Goal: Task Accomplishment & Management: Manage account settings

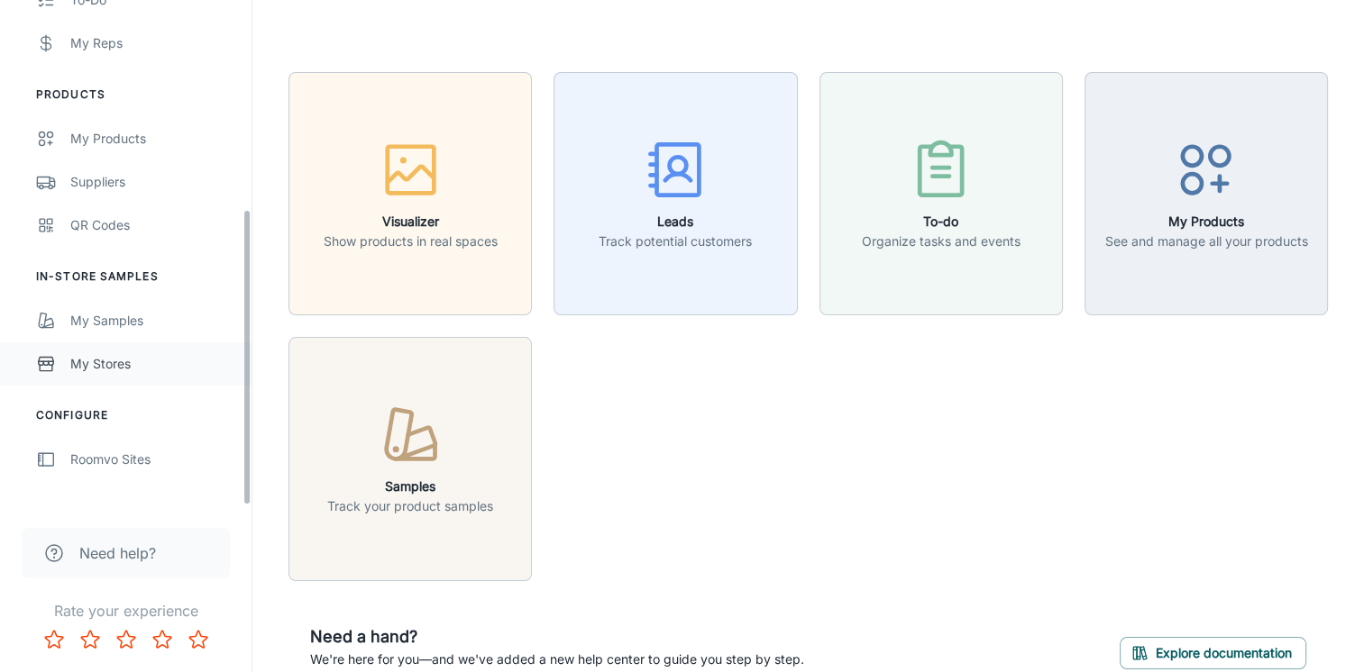
scroll to position [358, 0]
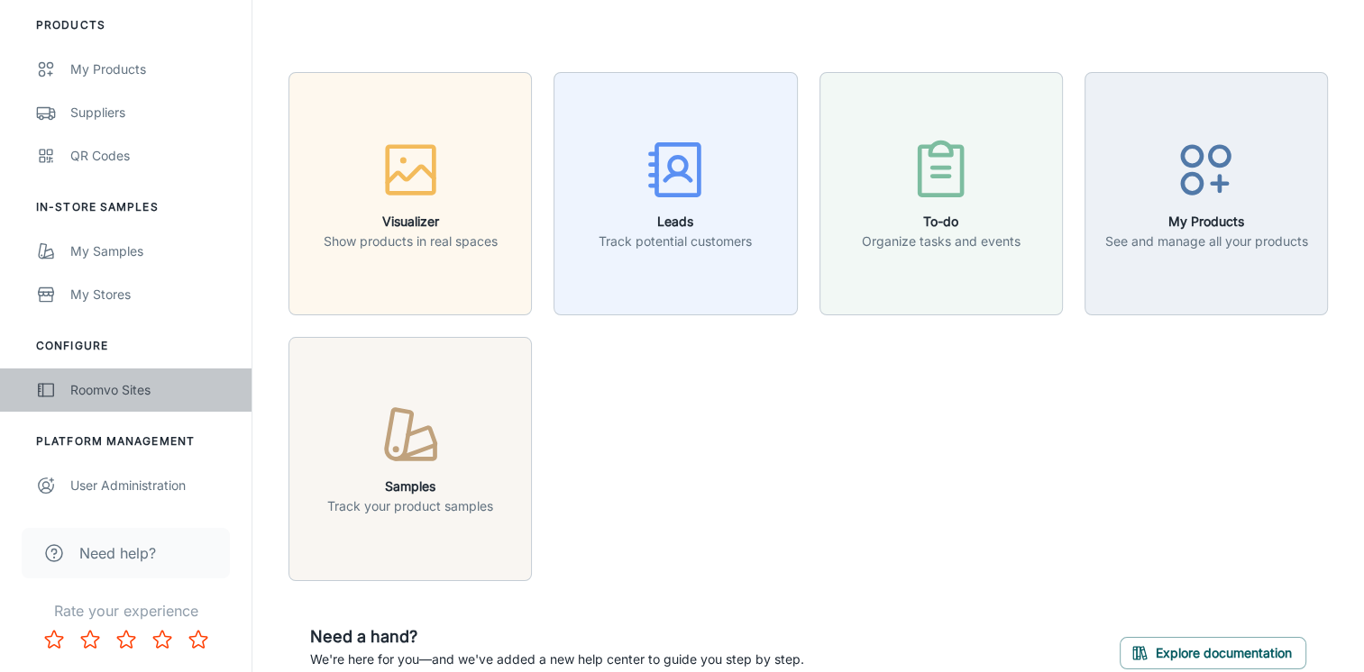
click at [105, 395] on div "Roomvo Sites" at bounding box center [151, 390] width 163 height 20
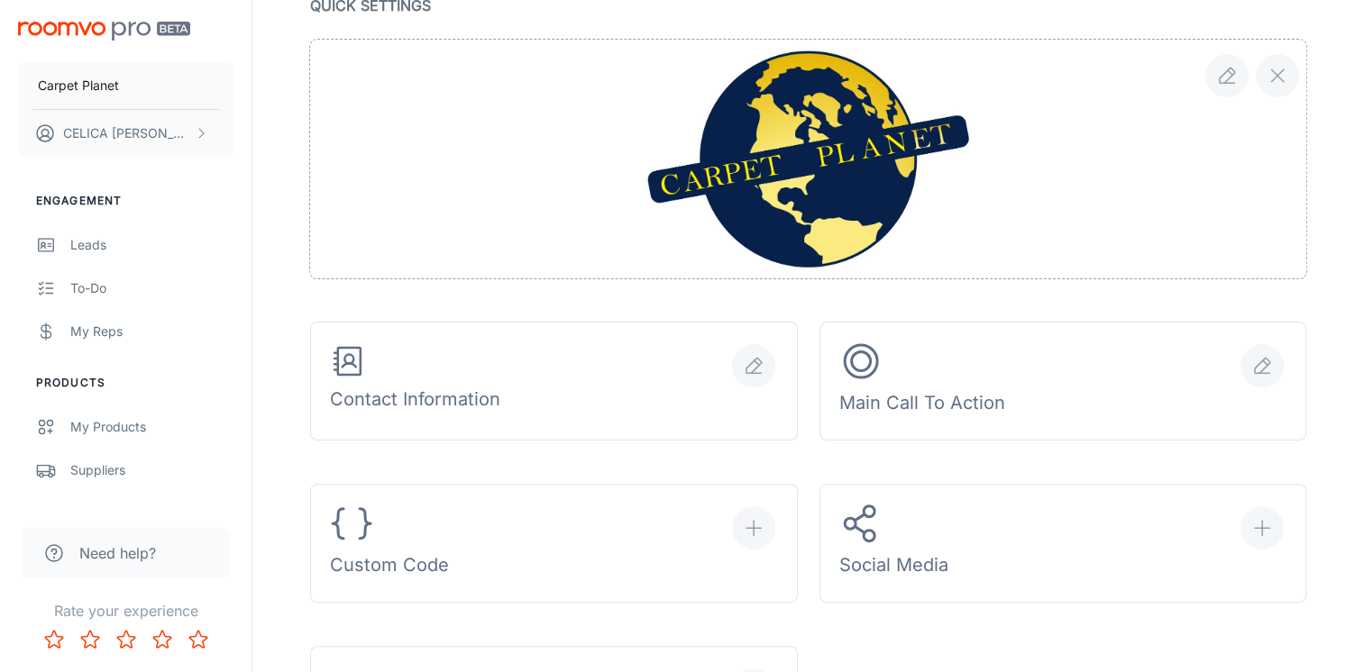
scroll to position [631, 0]
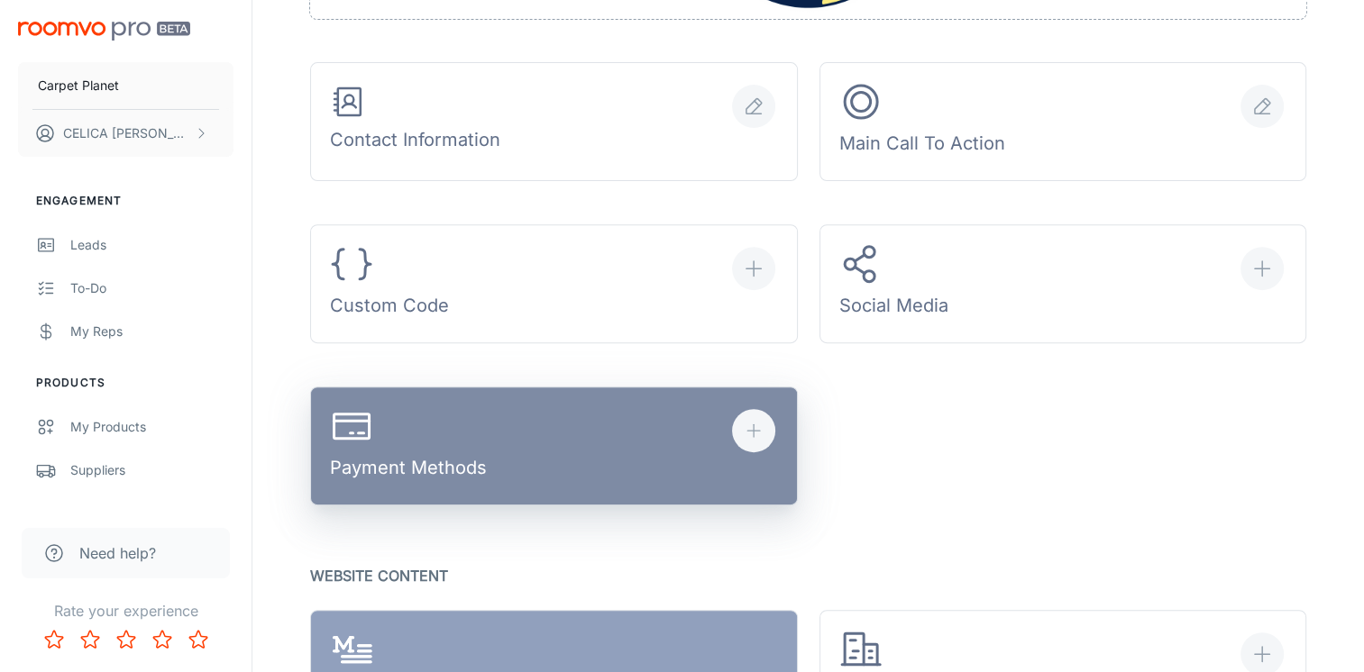
click at [445, 457] on div "Payment Methods" at bounding box center [408, 447] width 157 height 84
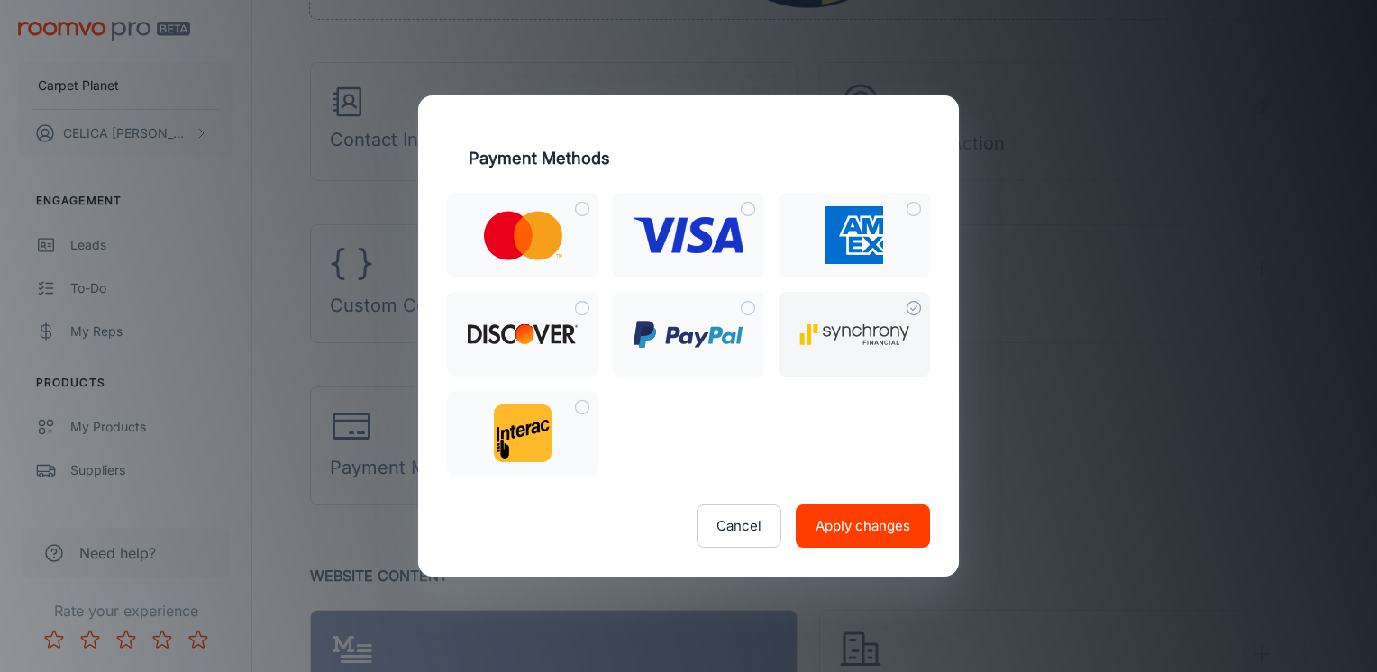
click at [916, 306] on input "checkbox" at bounding box center [914, 308] width 32 height 32
checkbox input "true"
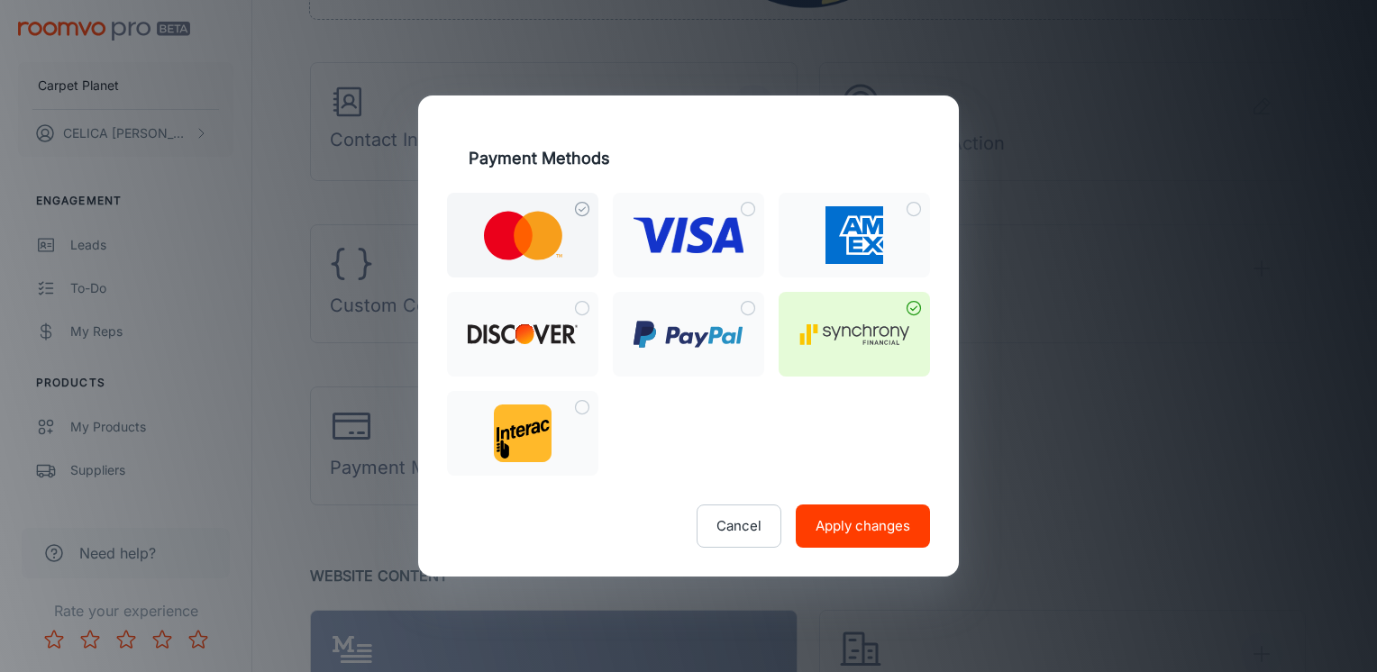
click at [577, 209] on input "checkbox" at bounding box center [582, 209] width 32 height 32
checkbox input "true"
click at [746, 206] on input "checkbox" at bounding box center [748, 209] width 32 height 32
checkbox input "true"
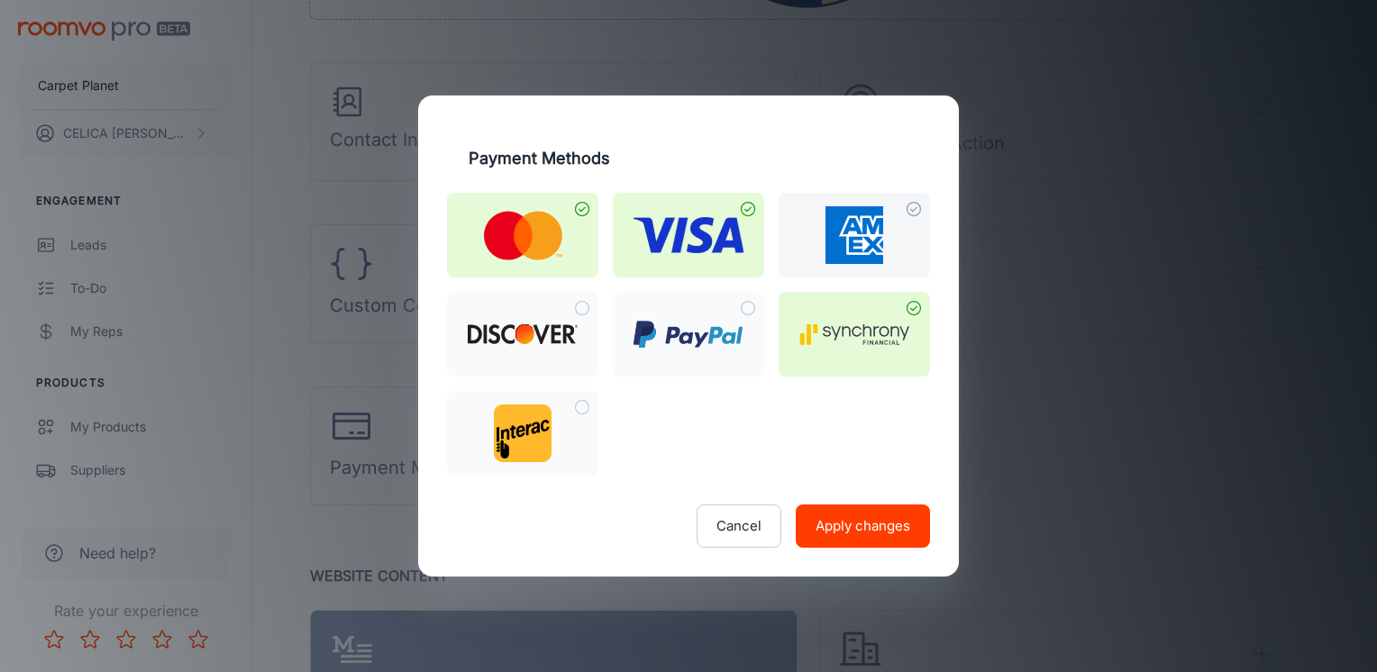
click at [911, 205] on input "checkbox" at bounding box center [914, 209] width 32 height 32
checkbox input "true"
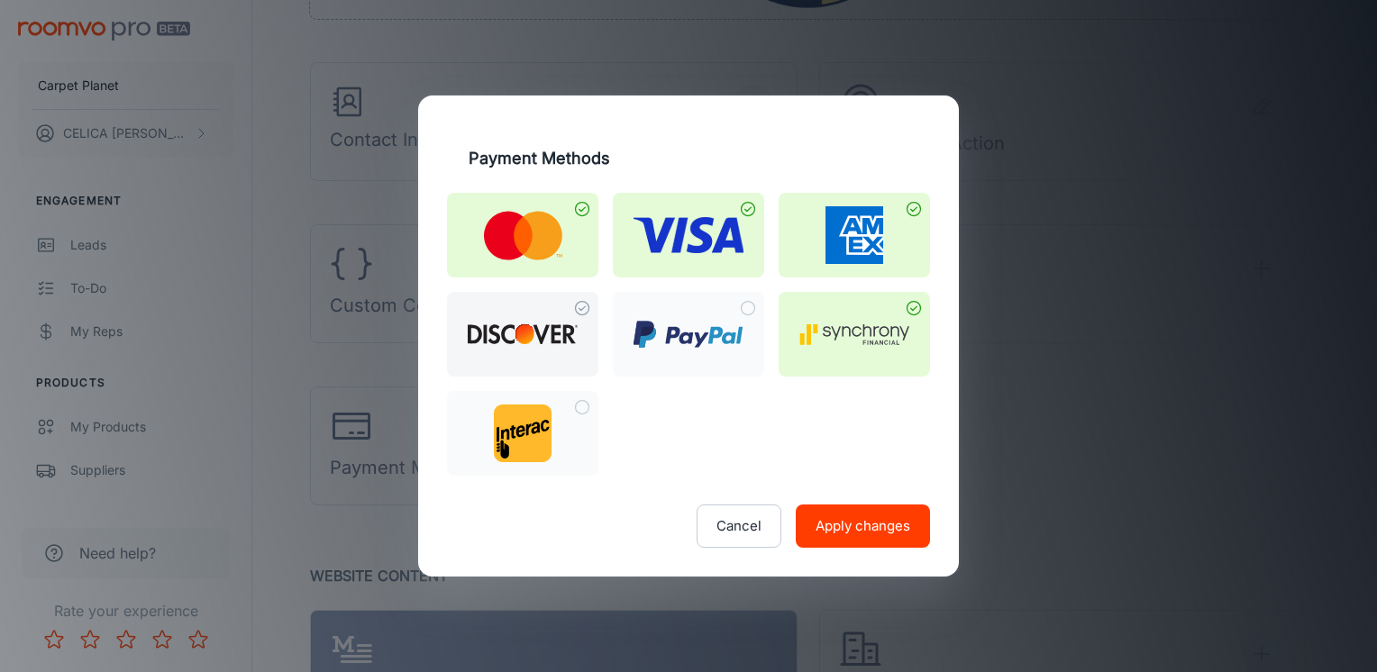
click at [584, 301] on input "checkbox" at bounding box center [582, 308] width 32 height 32
checkbox input "true"
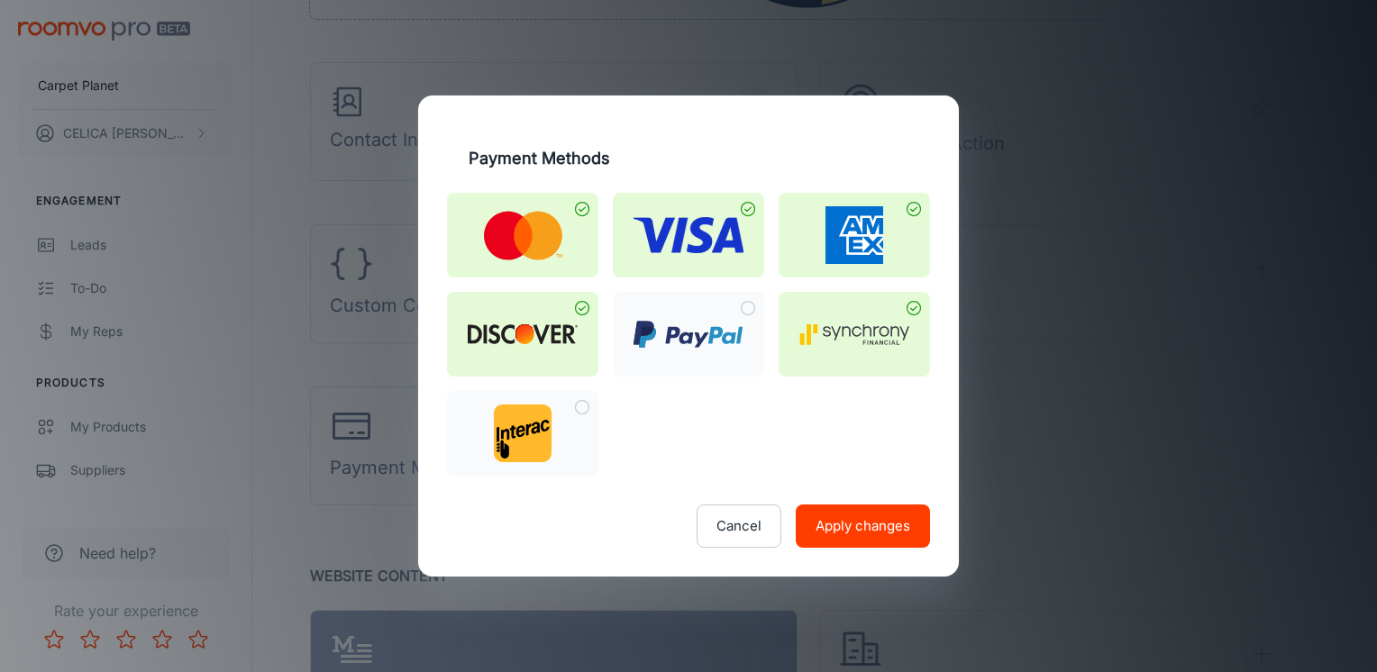
click at [892, 521] on button "Apply changes" at bounding box center [863, 526] width 134 height 43
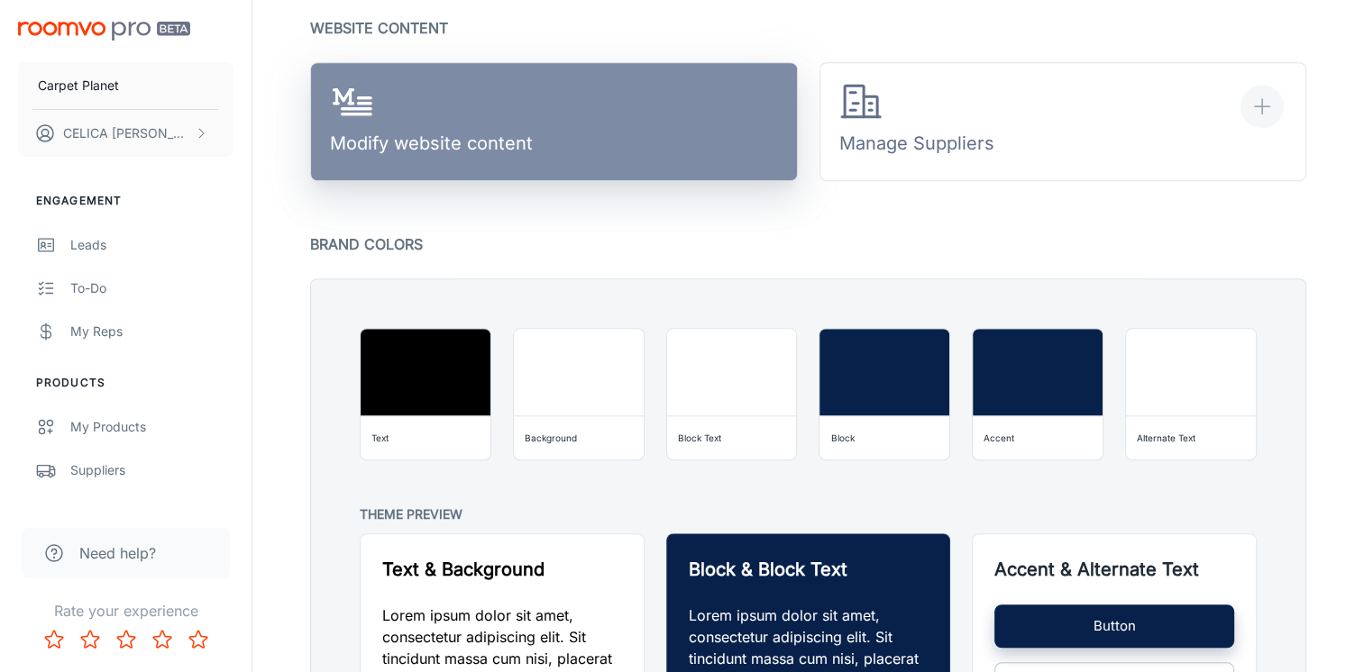
scroll to position [1189, 0]
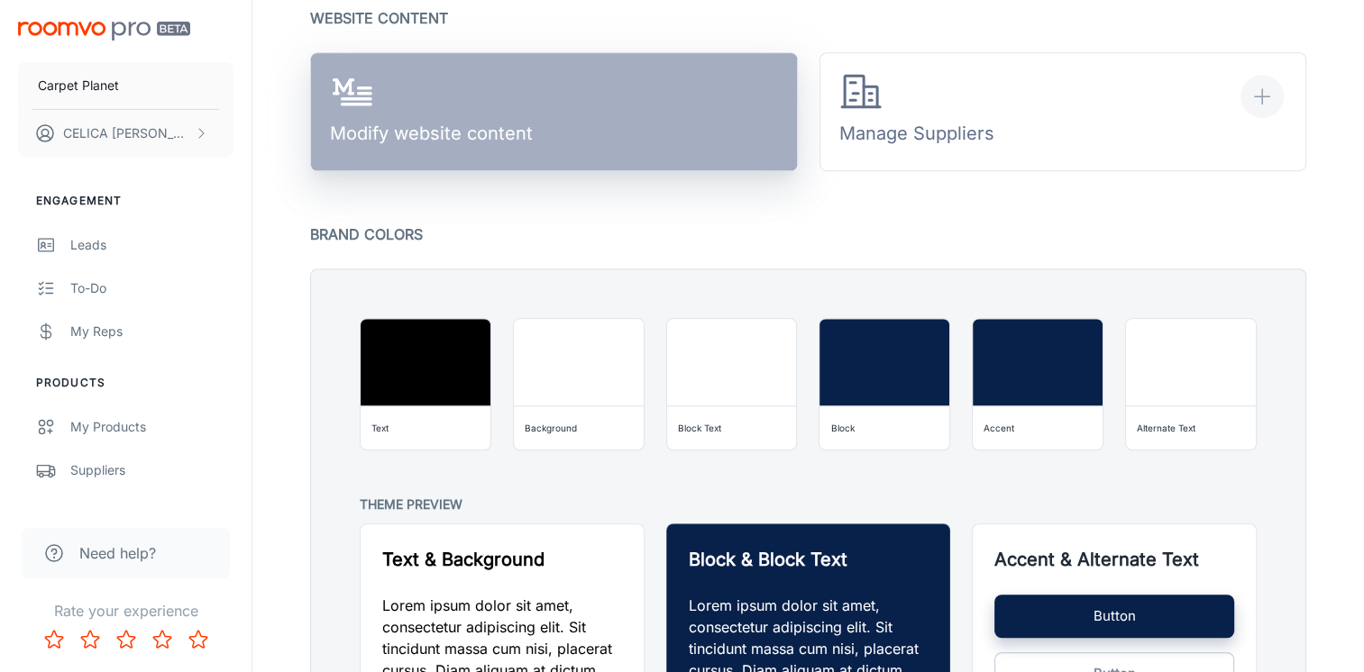
click at [621, 109] on link "Modify website content" at bounding box center [554, 111] width 488 height 119
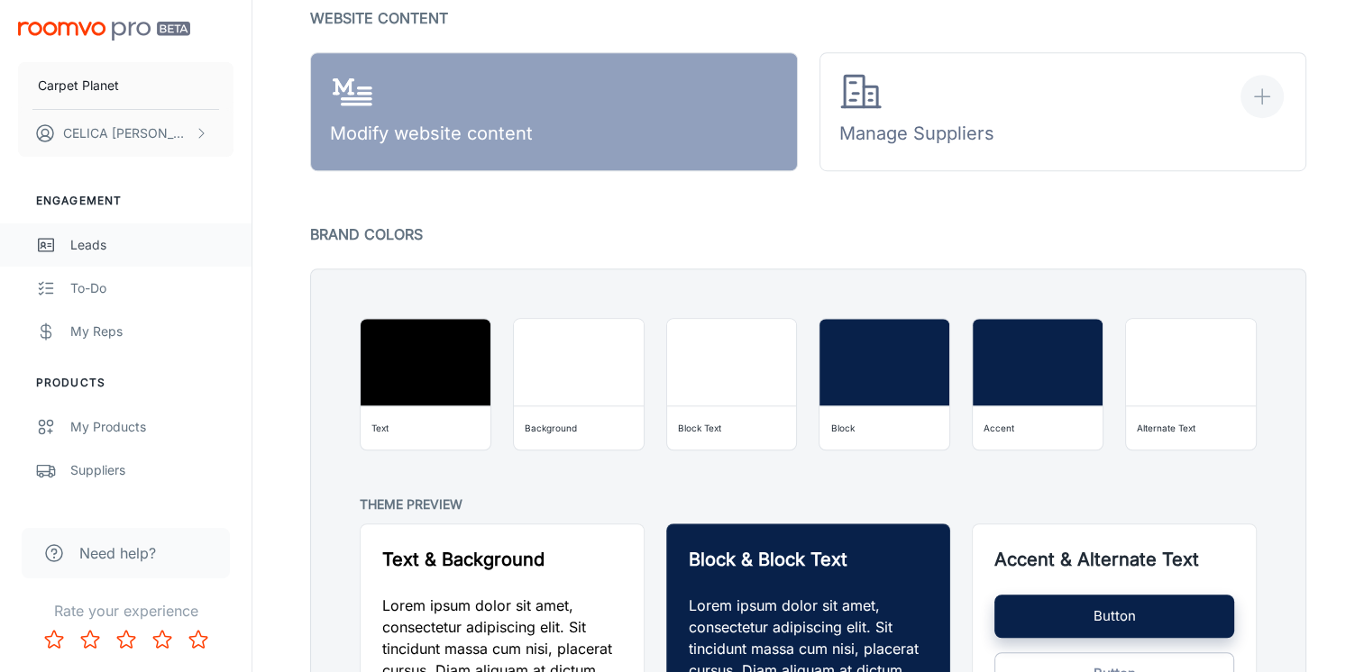
click at [114, 246] on div "Leads" at bounding box center [151, 245] width 163 height 20
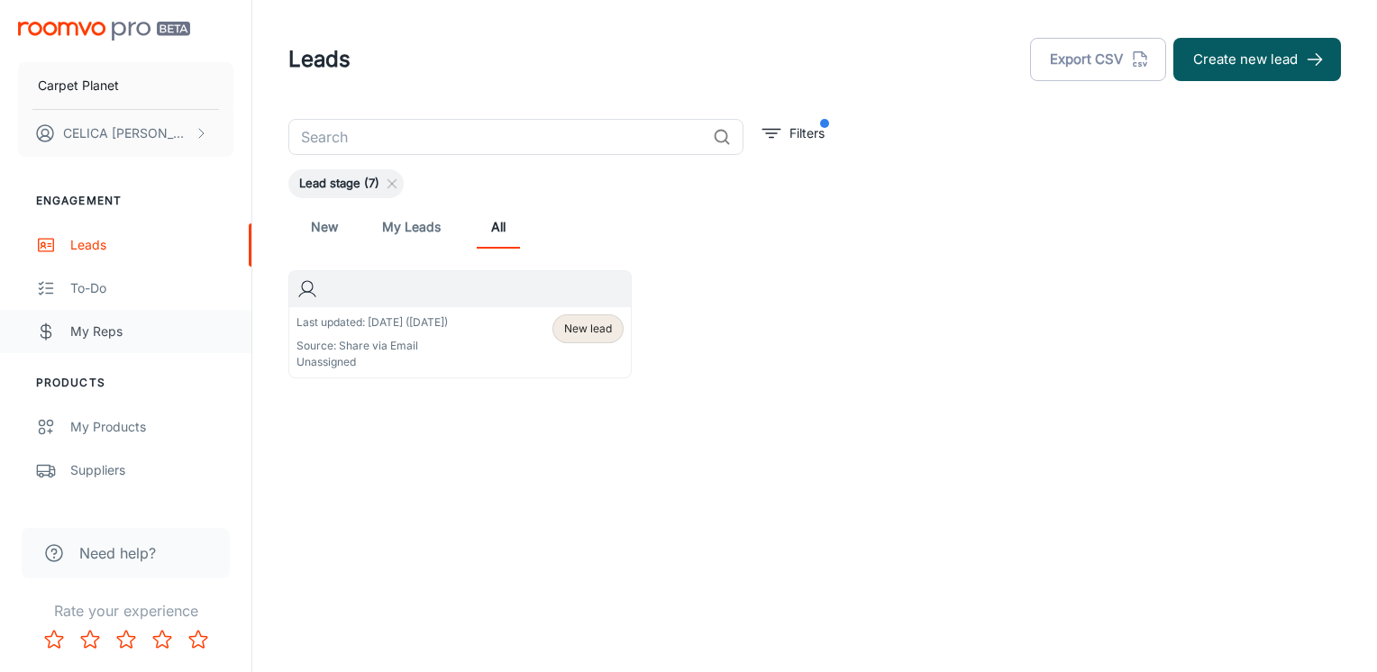
click at [115, 334] on div "My Reps" at bounding box center [151, 332] width 163 height 20
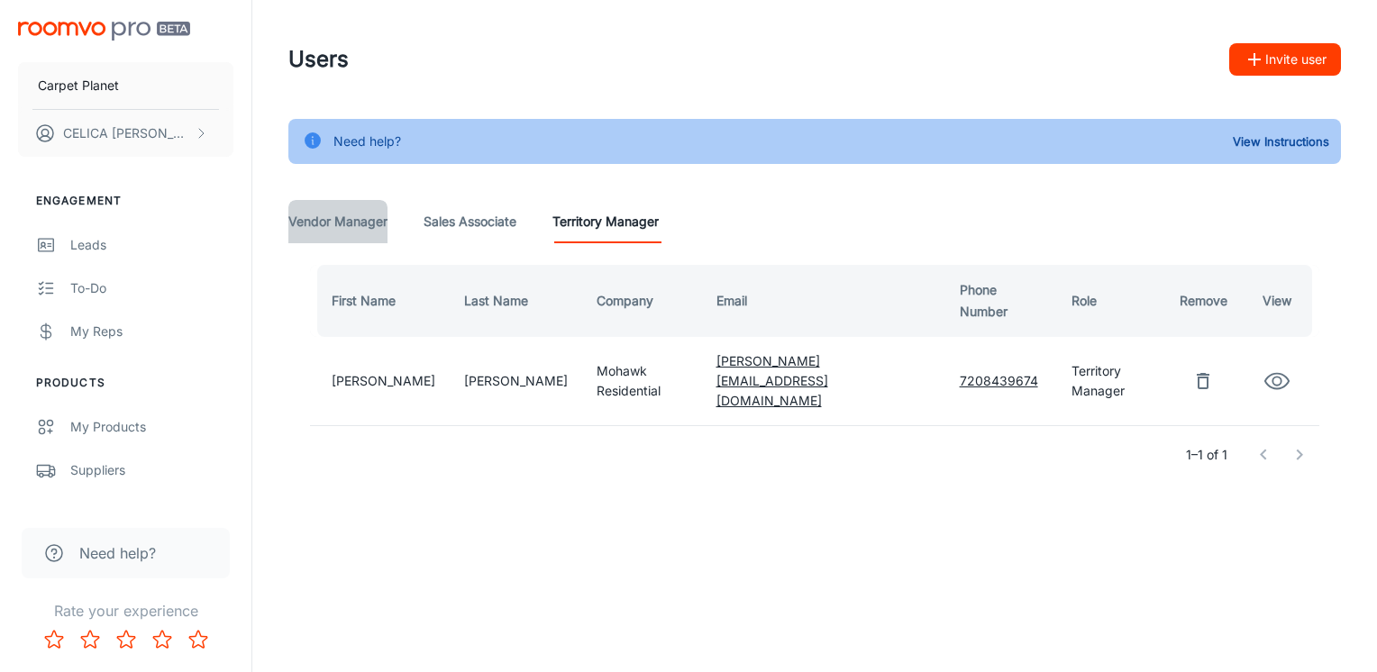
click at [327, 218] on Manager "Vendor Manager" at bounding box center [337, 221] width 99 height 43
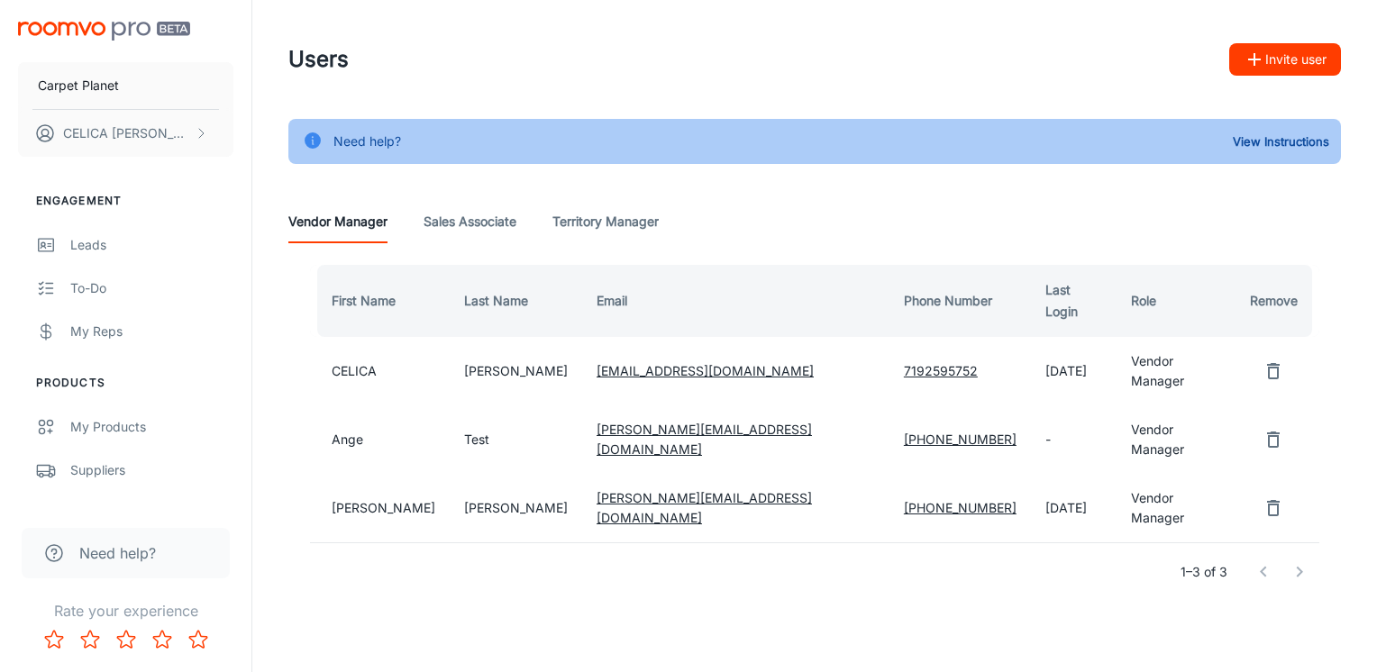
click at [904, 363] on link "7192595752" at bounding box center [941, 370] width 74 height 15
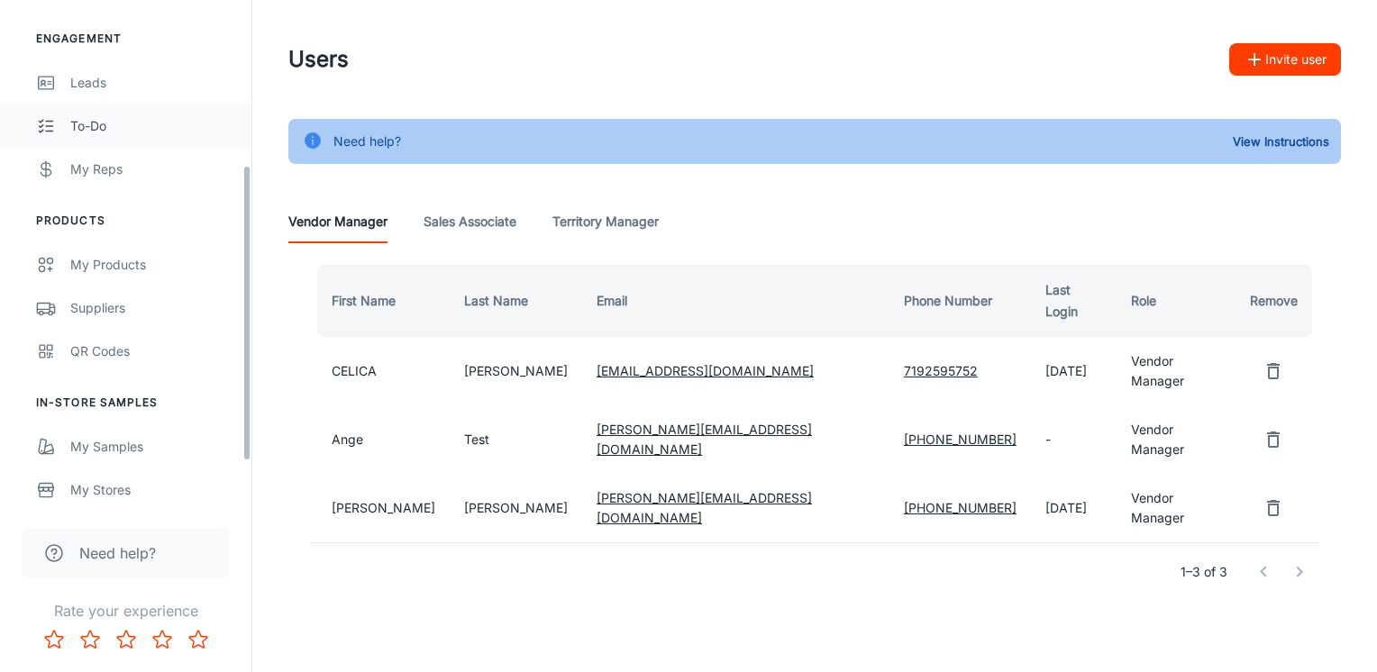
scroll to position [358, 0]
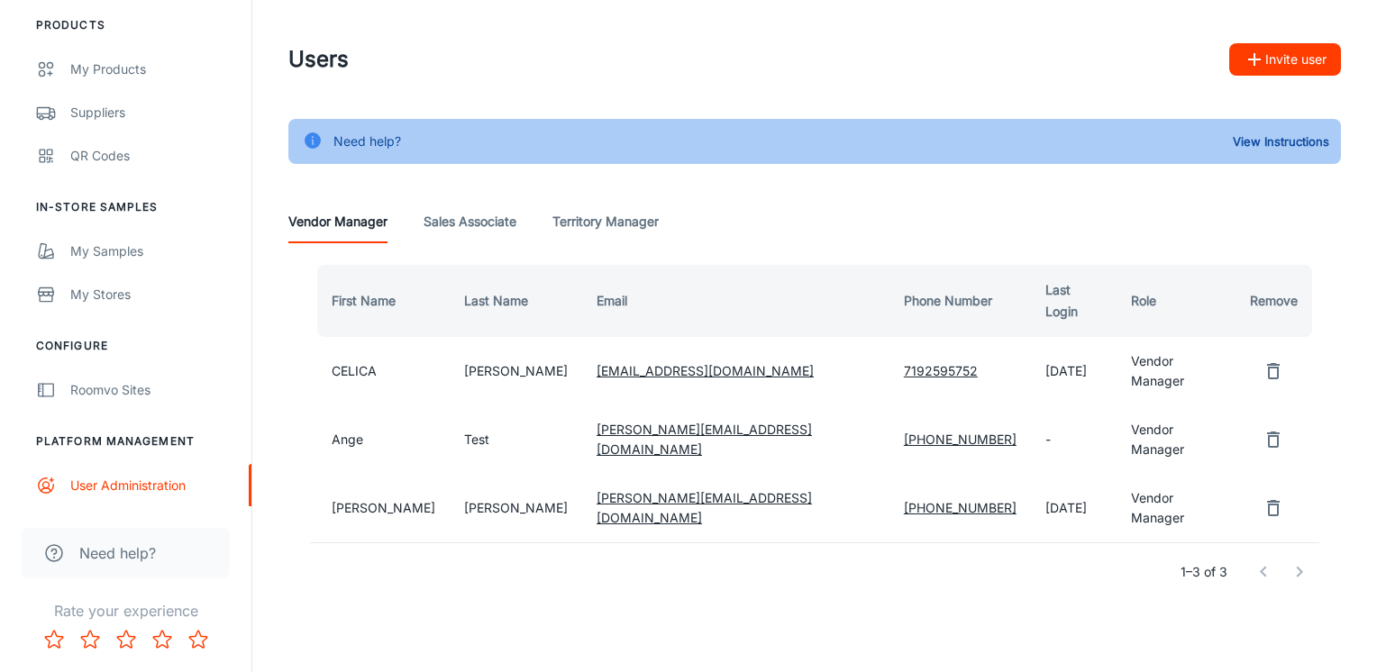
click at [495, 229] on Associate "Sales Associate" at bounding box center [470, 221] width 93 height 43
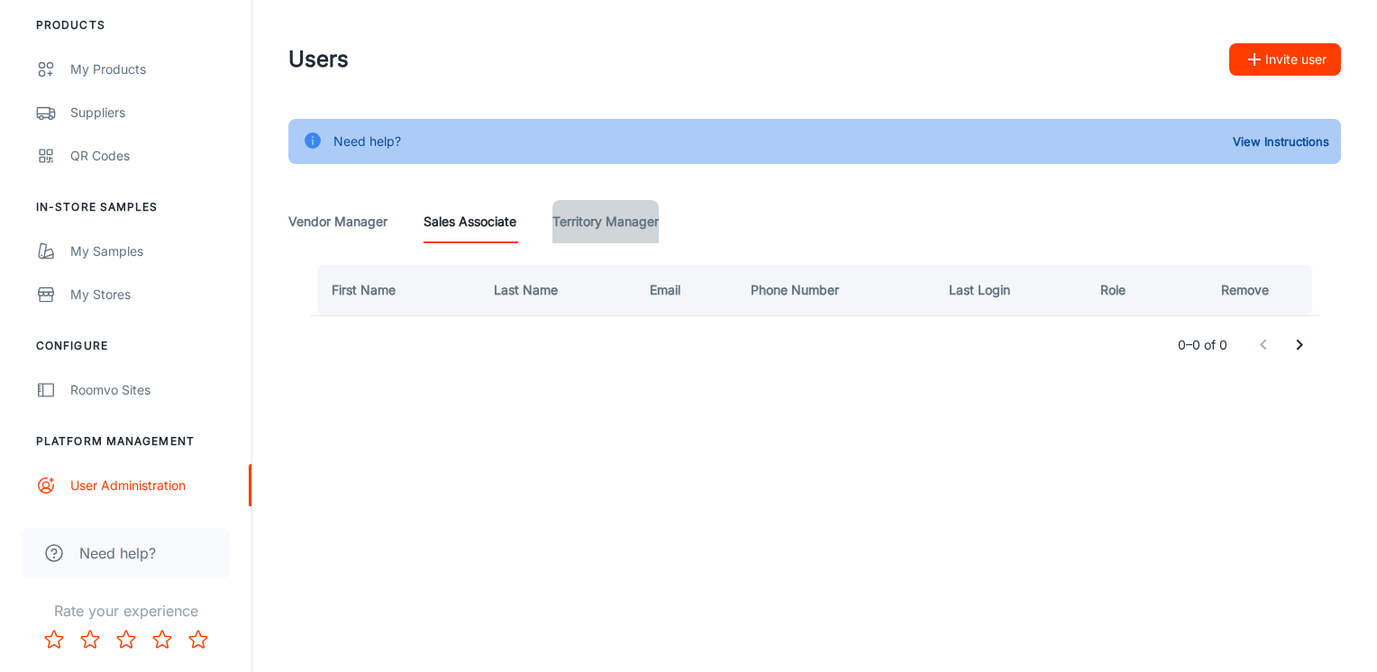
click at [616, 219] on Manager "Territory Manager" at bounding box center [606, 221] width 106 height 43
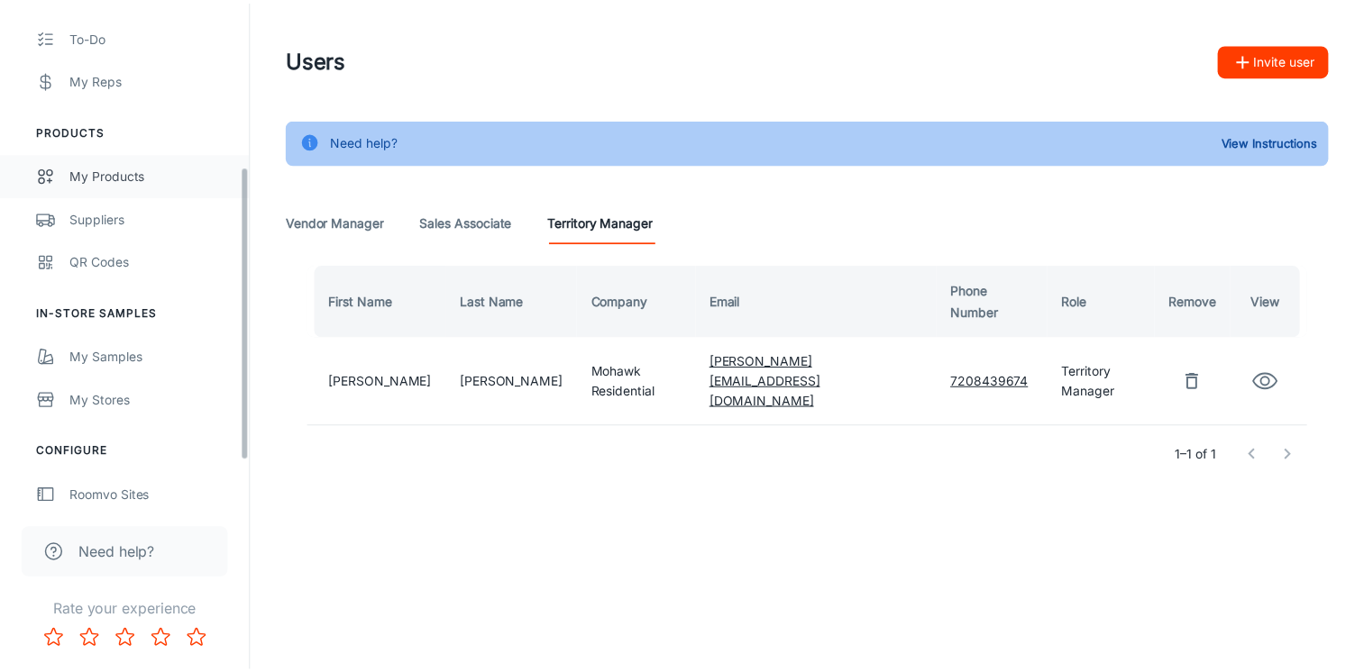
scroll to position [358, 0]
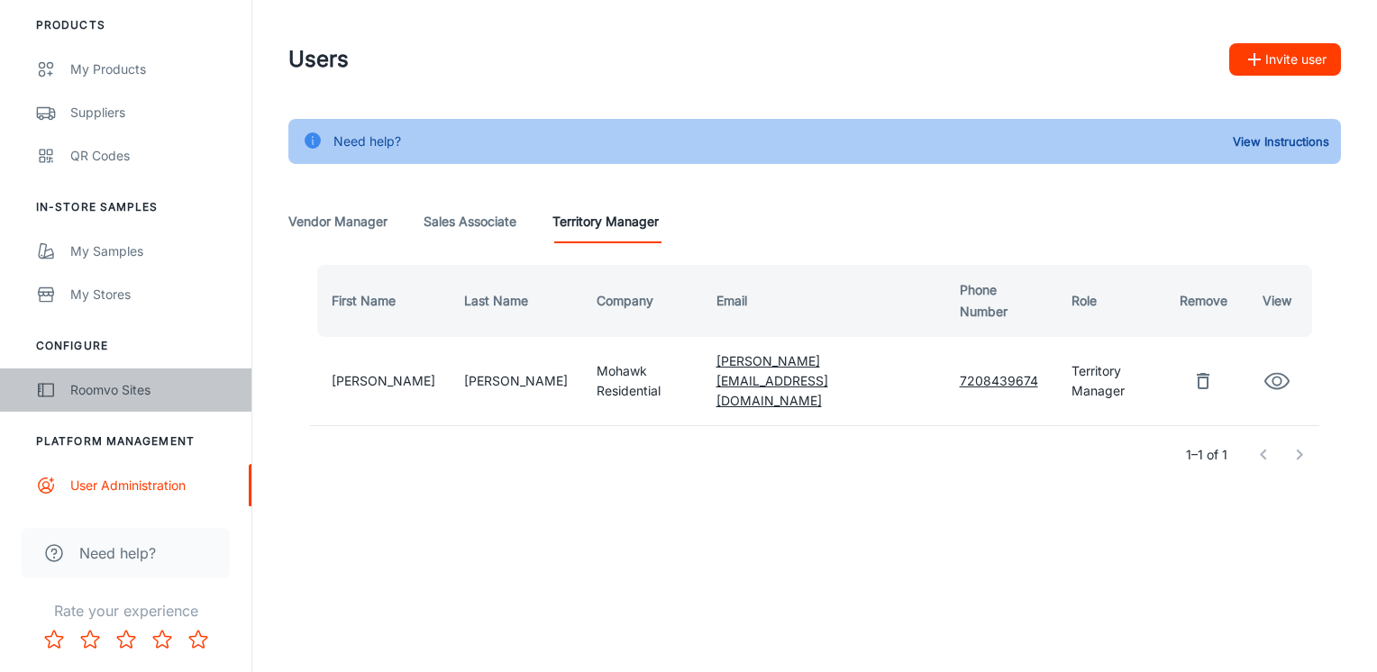
click at [112, 392] on div "Roomvo Sites" at bounding box center [151, 390] width 163 height 20
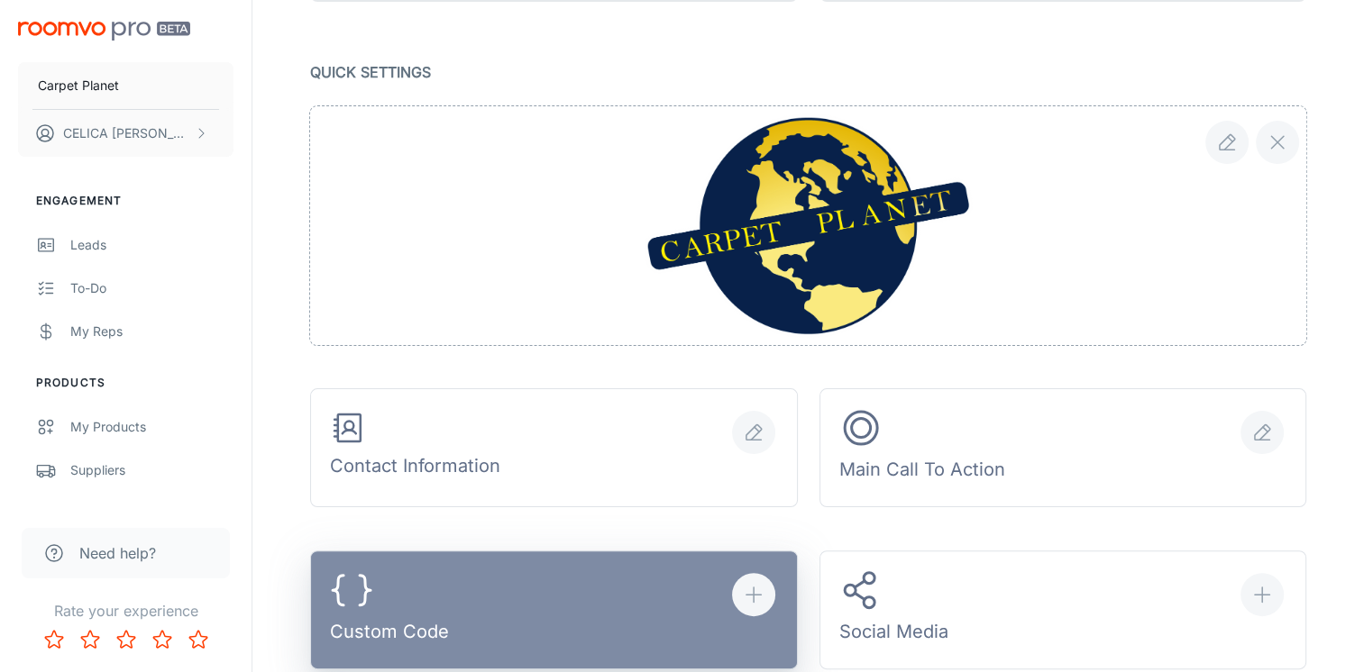
scroll to position [361, 0]
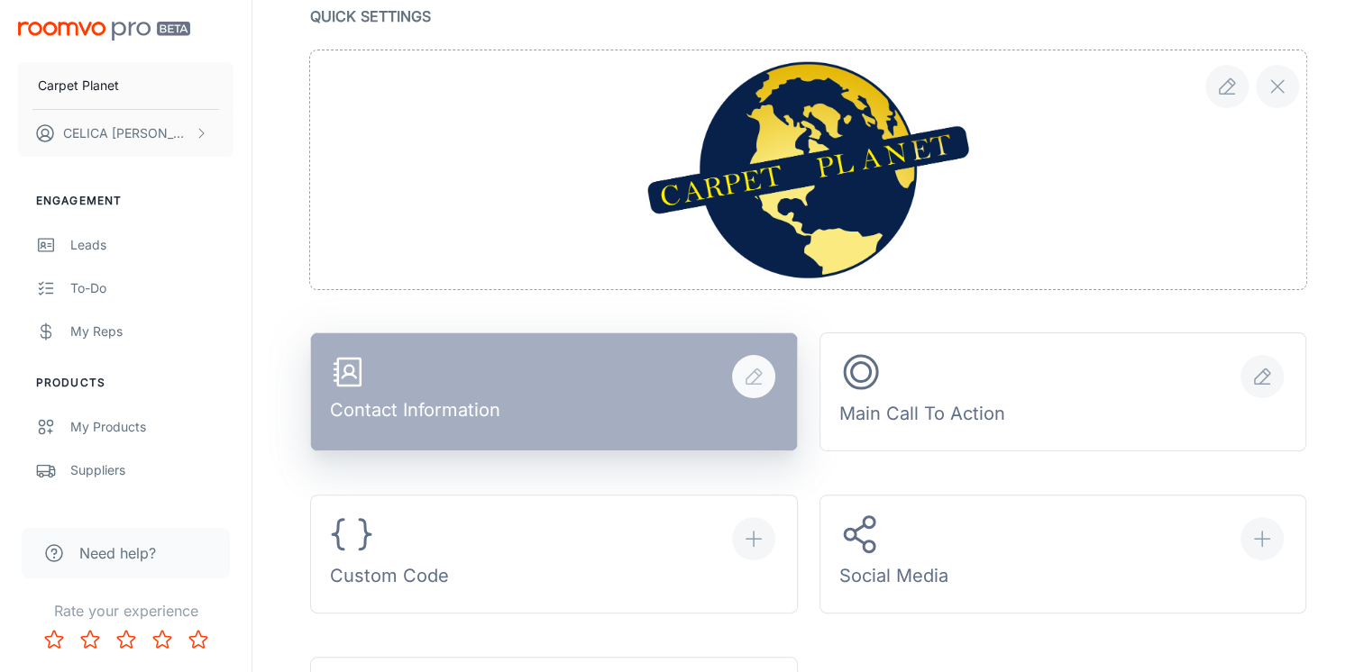
click at [758, 369] on icon "button" at bounding box center [754, 377] width 22 height 22
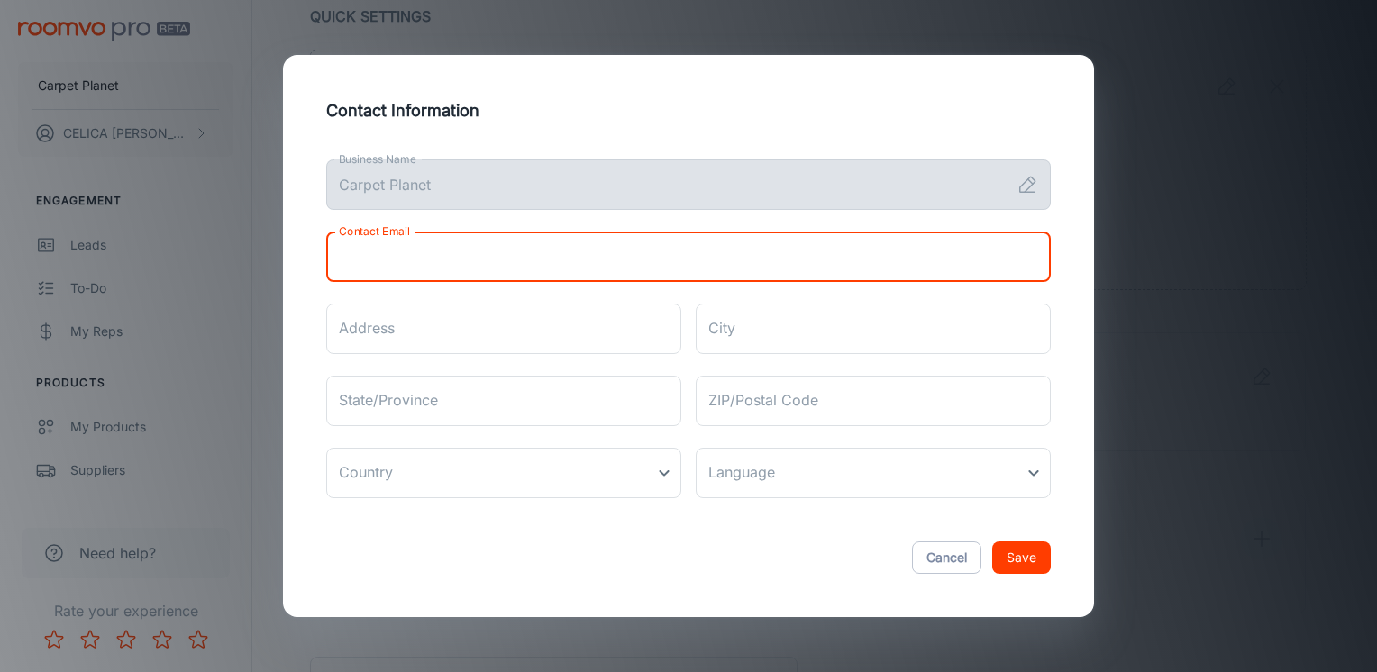
click at [494, 259] on input "Contact Email" at bounding box center [688, 257] width 725 height 50
click at [1086, 345] on div "Contact Information Business Name Carpet Planet Business Name Contact Email Con…" at bounding box center [688, 336] width 811 height 562
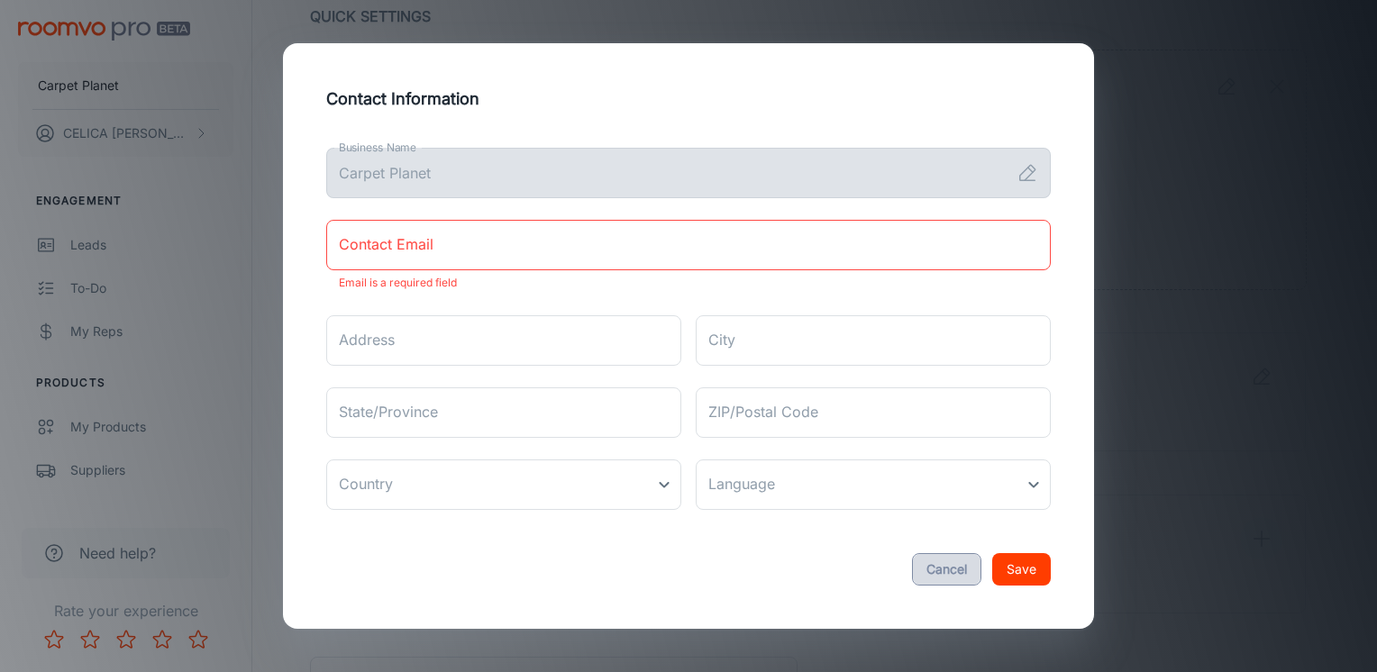
click at [930, 578] on button "Cancel" at bounding box center [946, 569] width 69 height 32
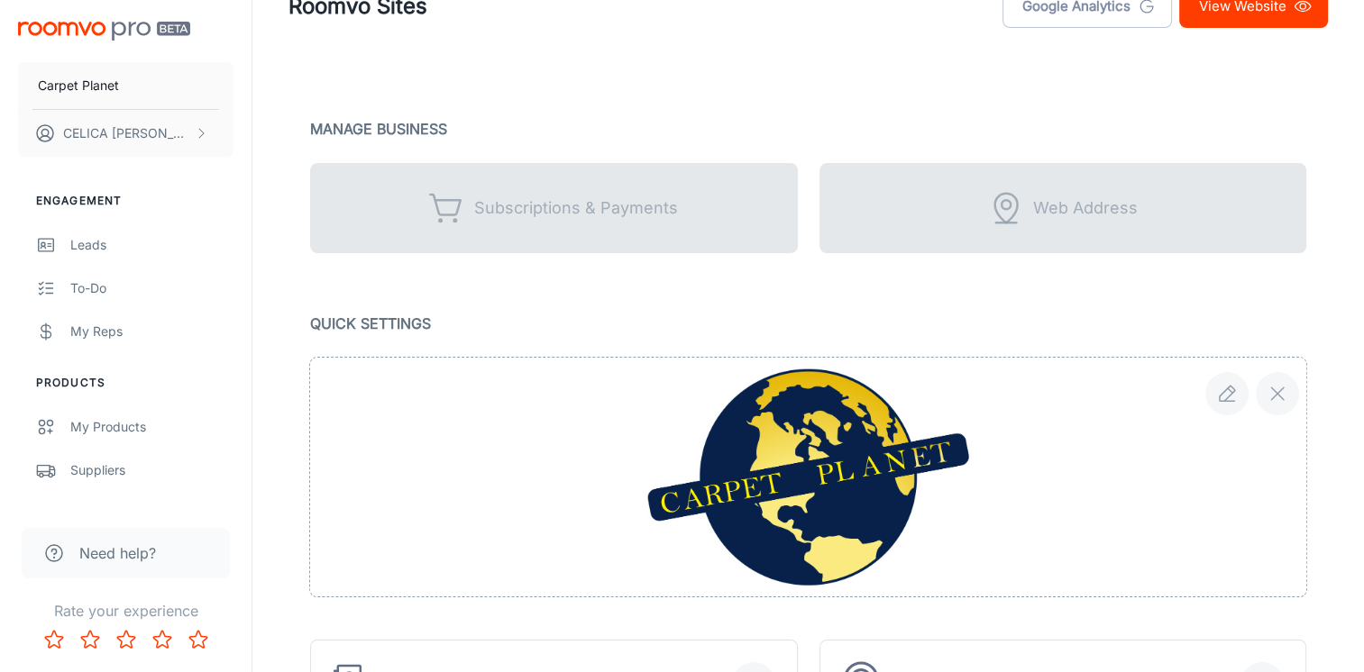
scroll to position [0, 0]
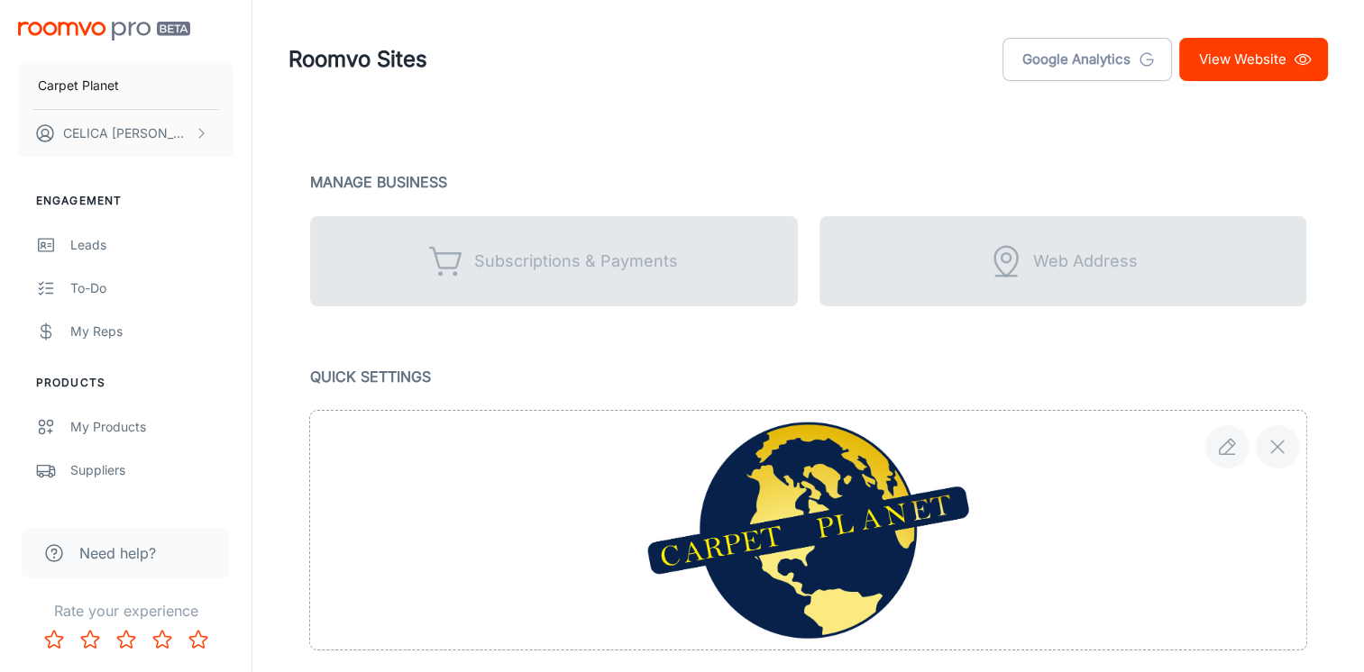
click at [1238, 67] on link "View Website" at bounding box center [1253, 59] width 149 height 43
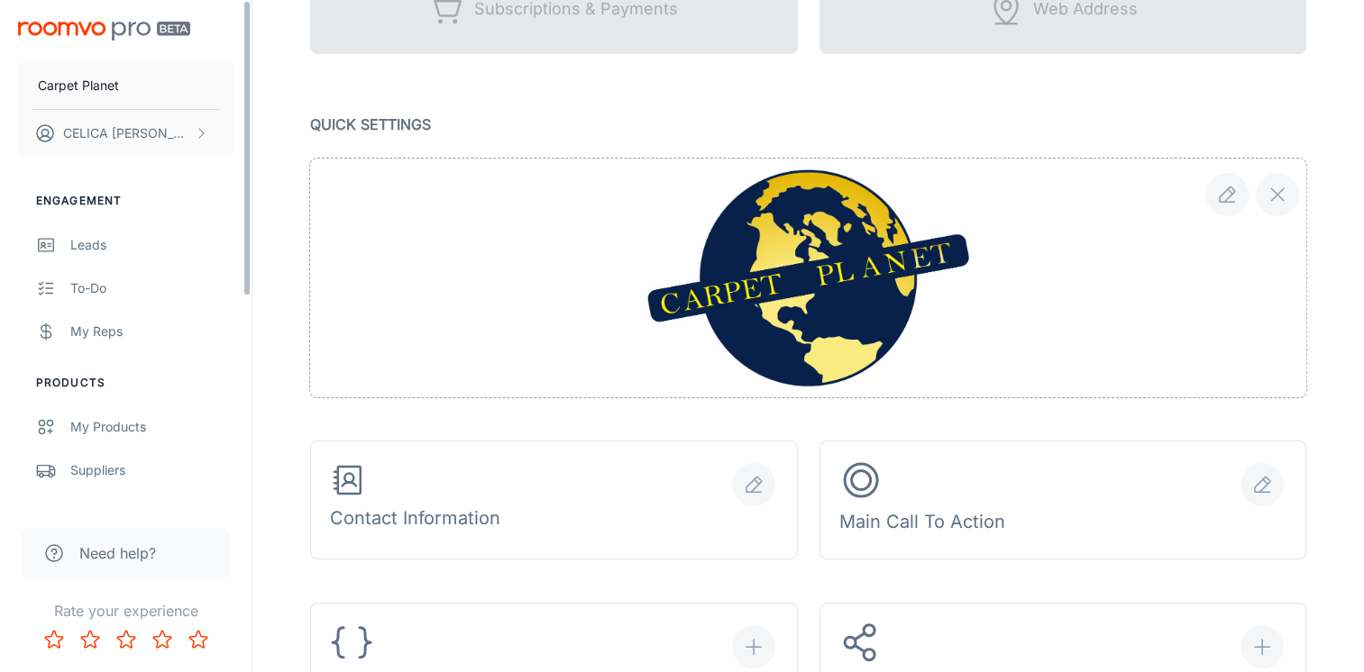
scroll to position [631, 0]
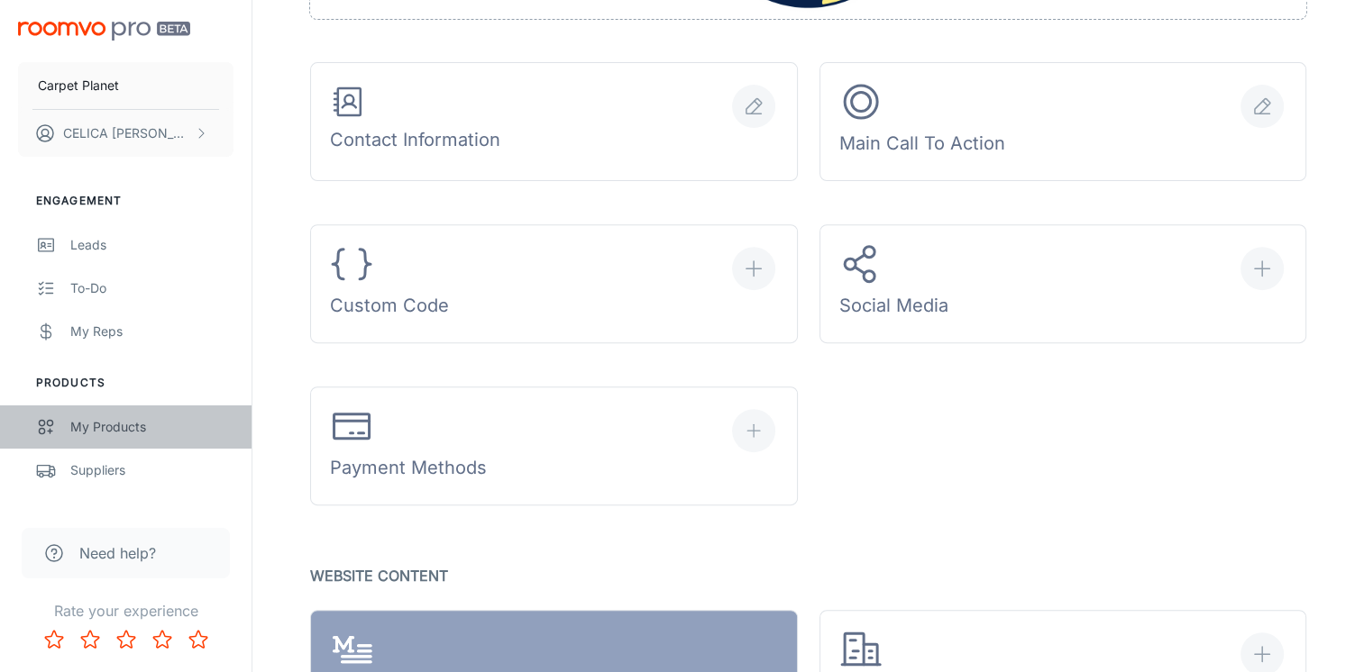
click at [100, 429] on div "My Products" at bounding box center [151, 427] width 163 height 20
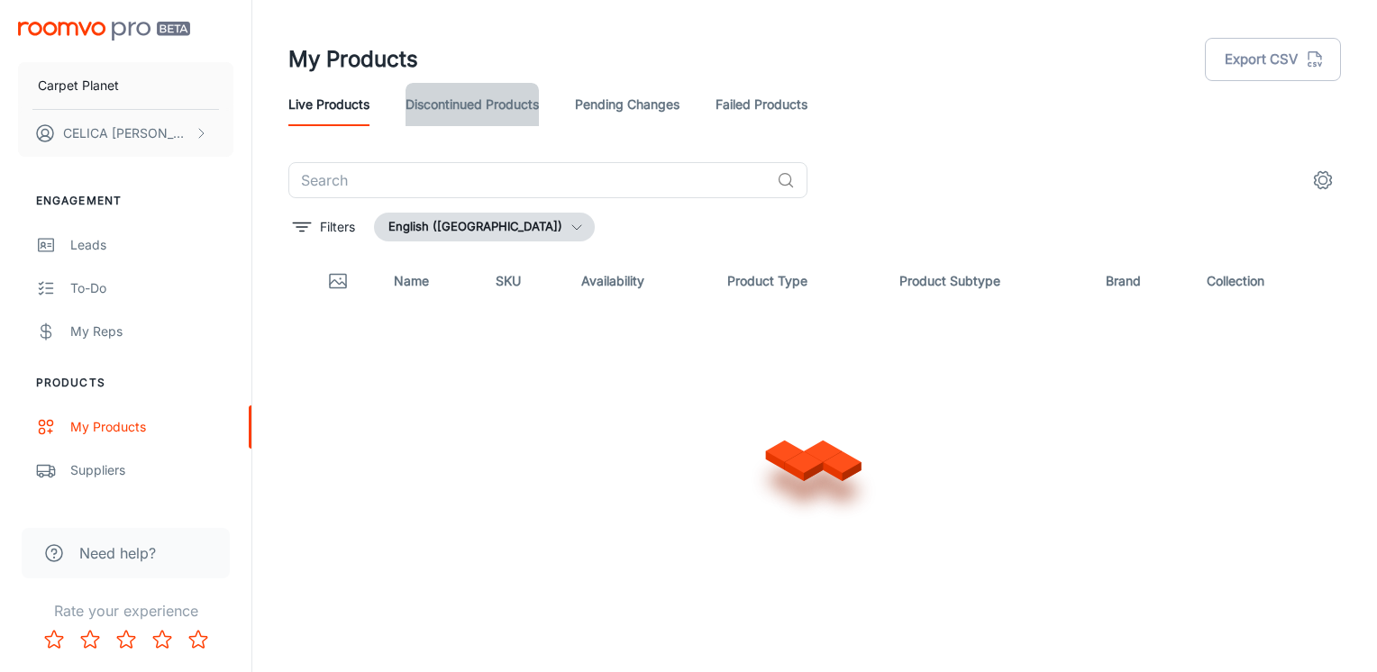
click at [489, 104] on link "Discontinued Products" at bounding box center [472, 104] width 133 height 43
click at [348, 106] on link "Live Products" at bounding box center [328, 104] width 81 height 43
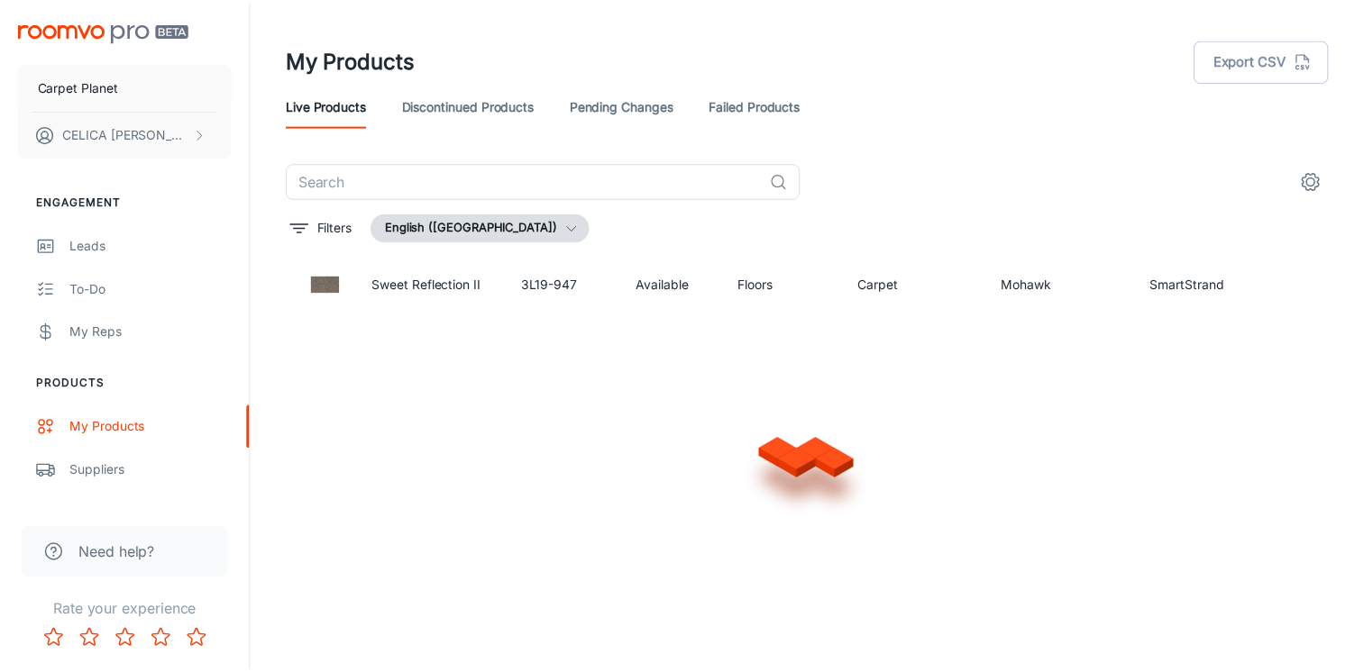
scroll to position [1288, 0]
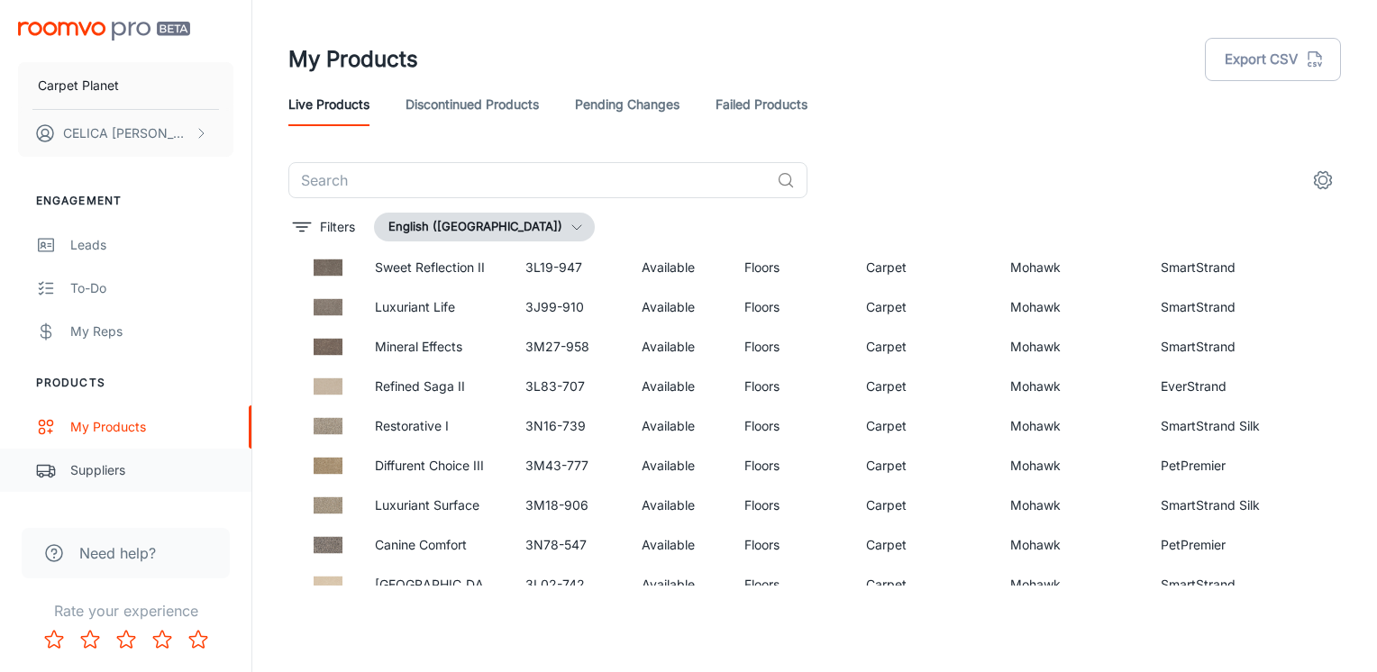
click at [74, 470] on div "Suppliers" at bounding box center [151, 471] width 163 height 20
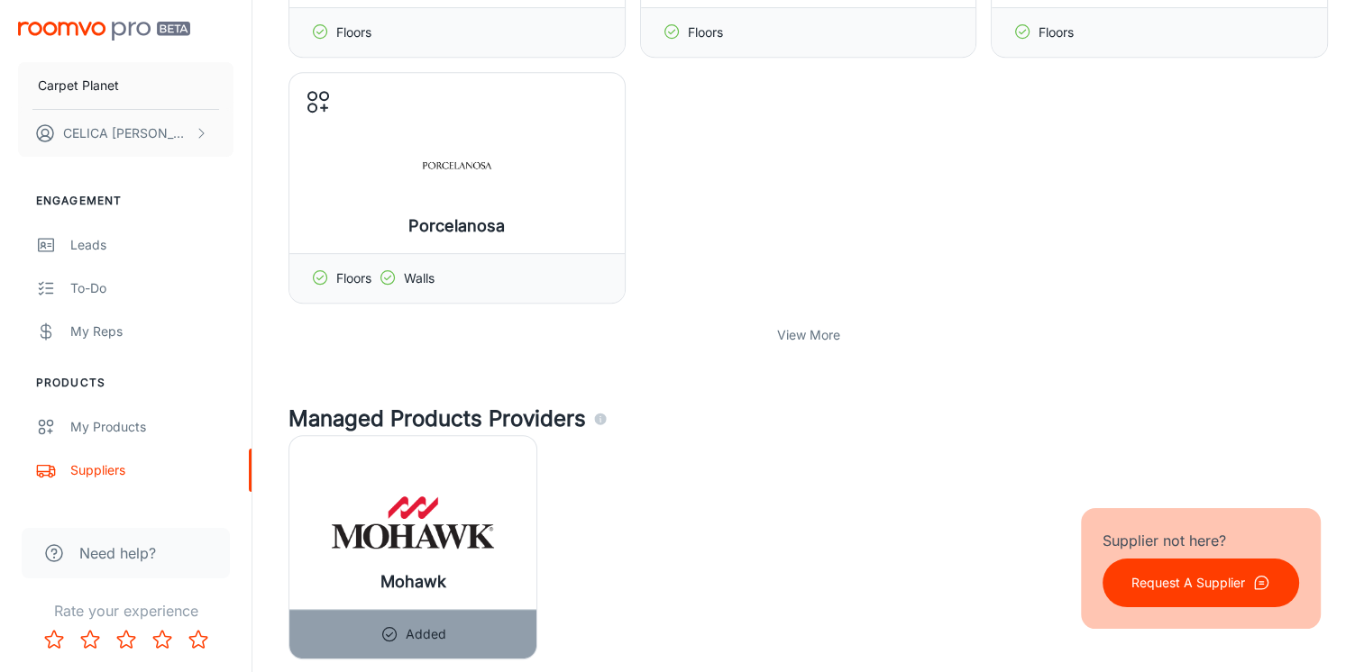
scroll to position [811, 0]
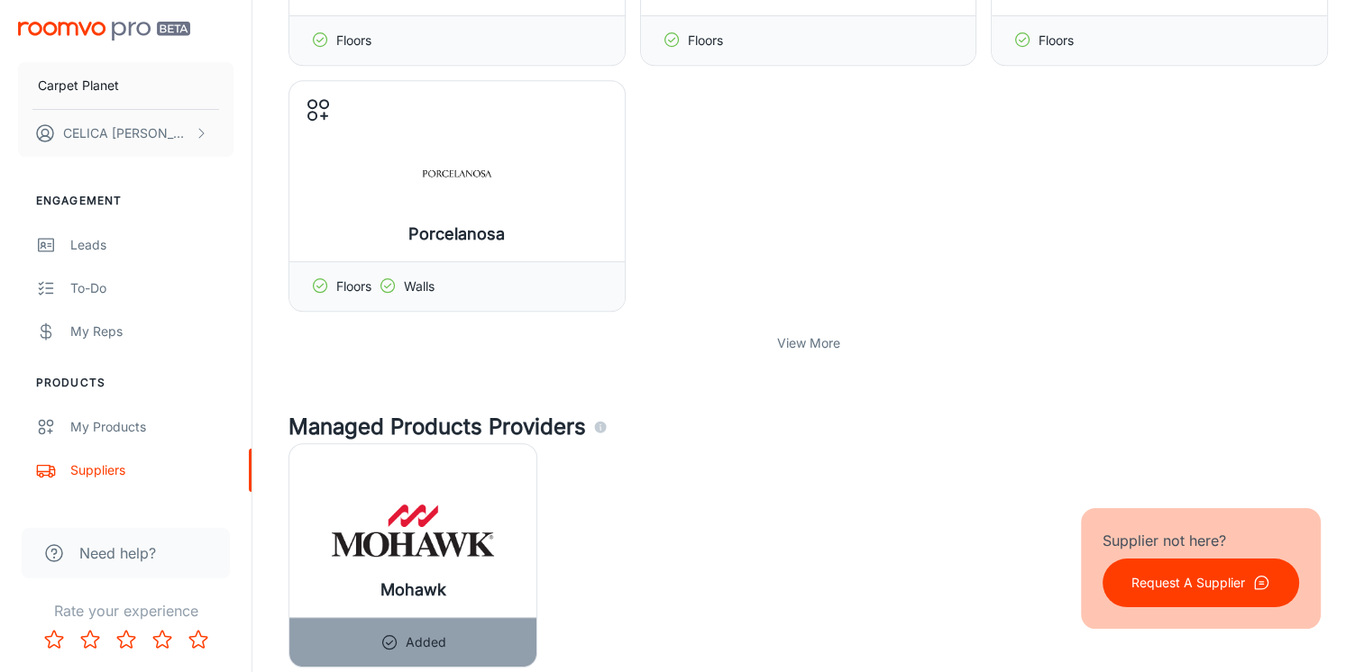
click at [809, 336] on p "View More" at bounding box center [808, 343] width 63 height 20
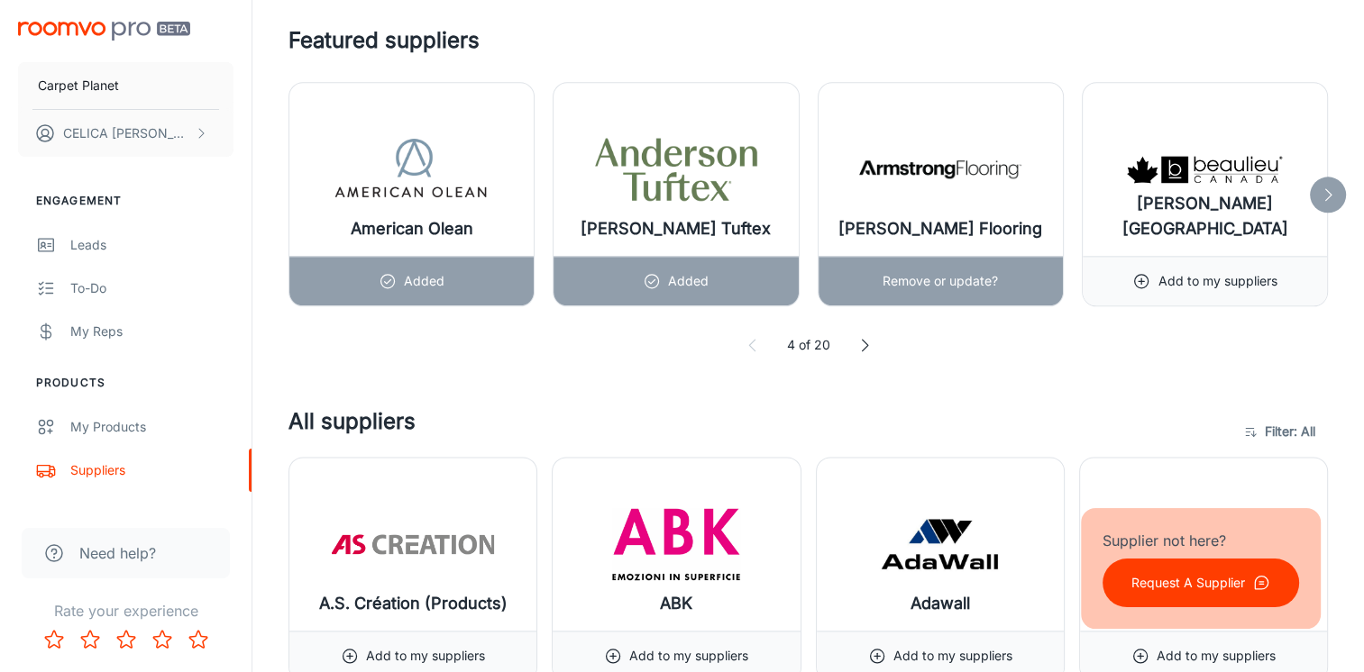
scroll to position [2253, 0]
